Goal: Task Accomplishment & Management: Manage account settings

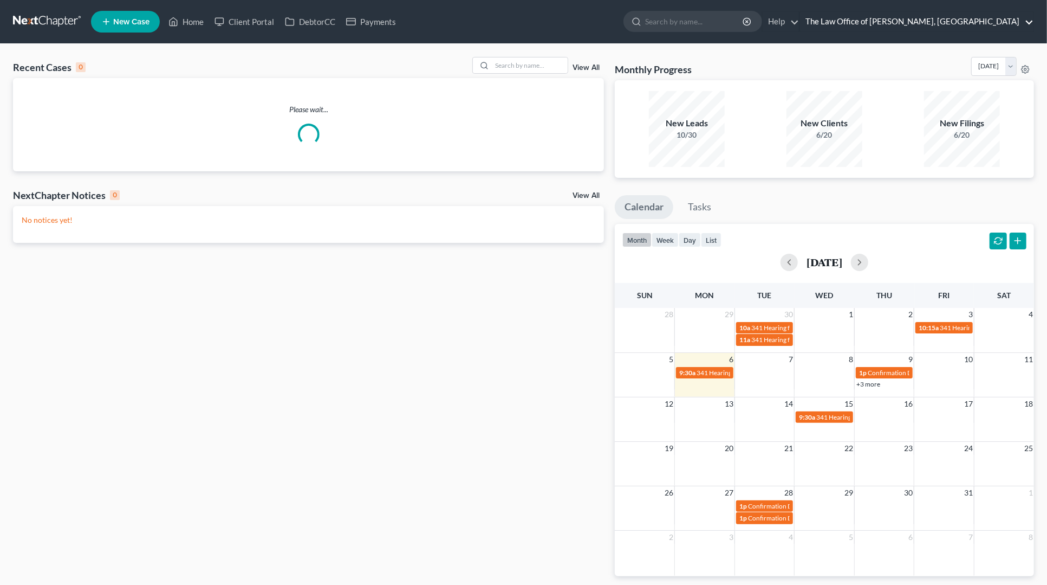
click at [979, 16] on link "The Law Office of [PERSON_NAME], [GEOGRAPHIC_DATA]" at bounding box center [916, 22] width 233 height 20
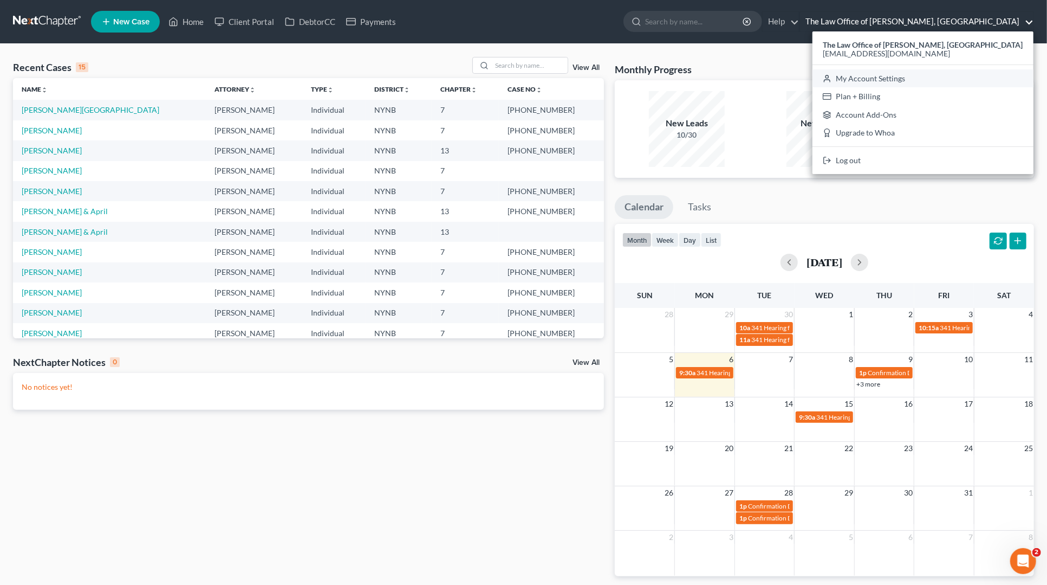
click at [919, 77] on link "My Account Settings" at bounding box center [923, 78] width 221 height 18
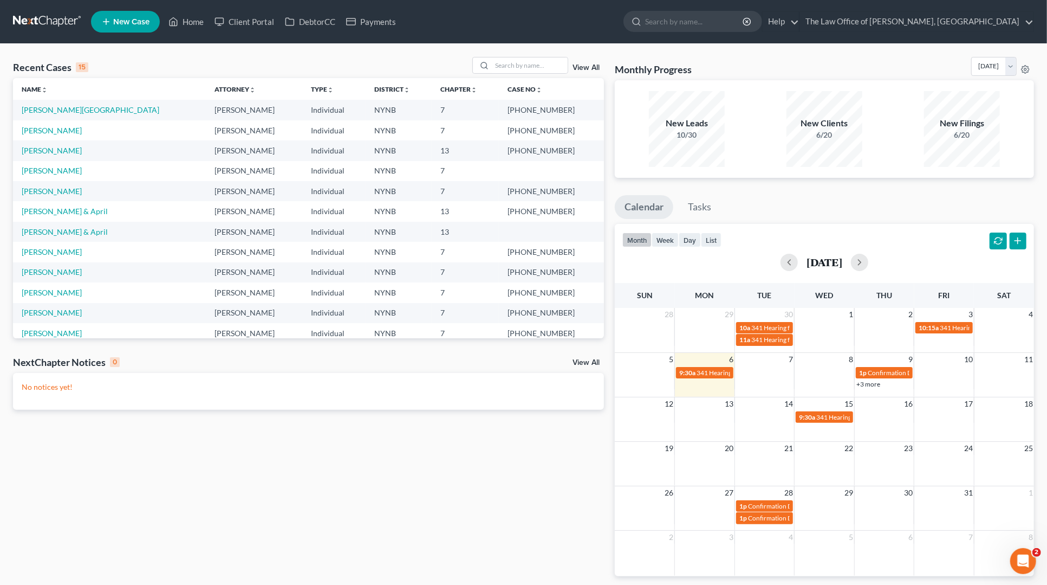
select select "24"
select select "35"
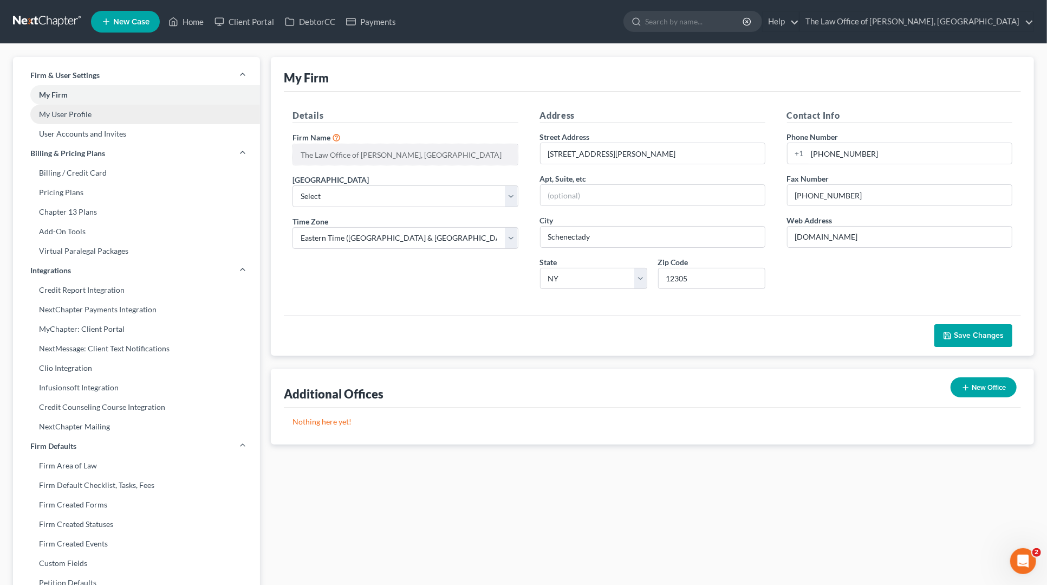
click at [74, 113] on link "My User Profile" at bounding box center [136, 115] width 247 height 20
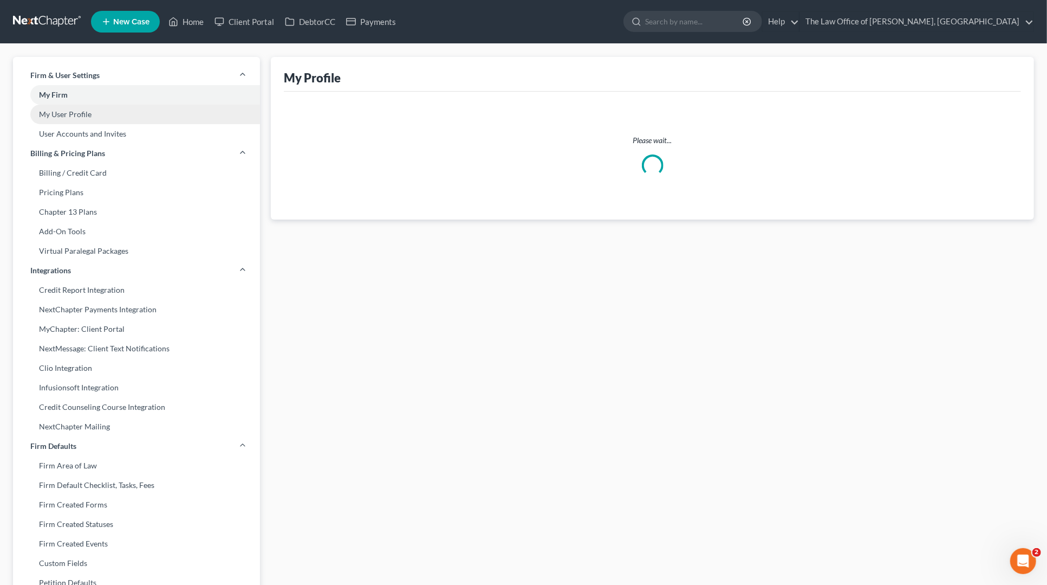
select select "35"
select select "assistant"
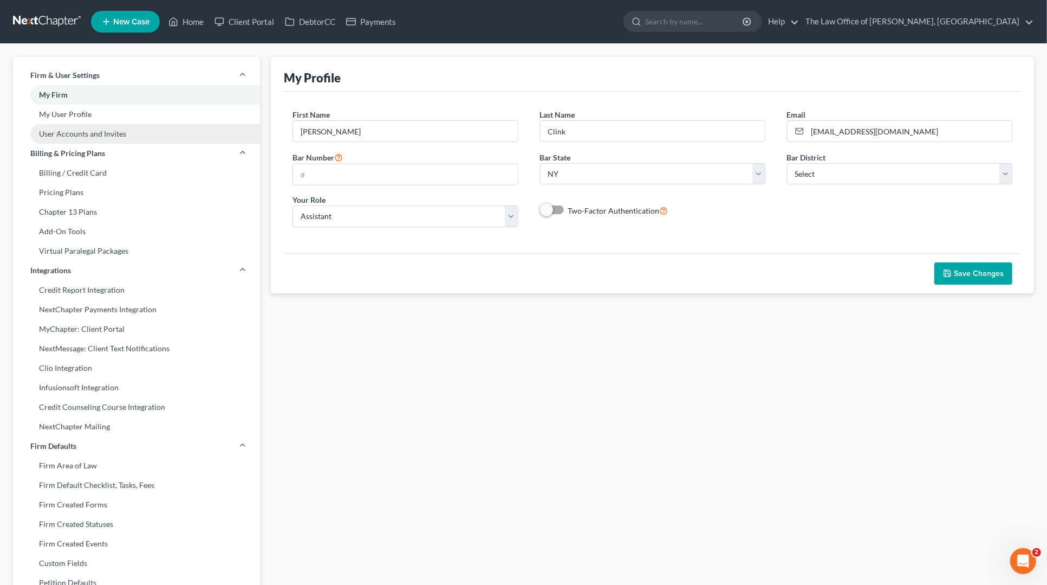
click at [89, 138] on link "User Accounts and Invites" at bounding box center [136, 134] width 247 height 20
